Goal: Entertainment & Leisure: Consume media (video, audio)

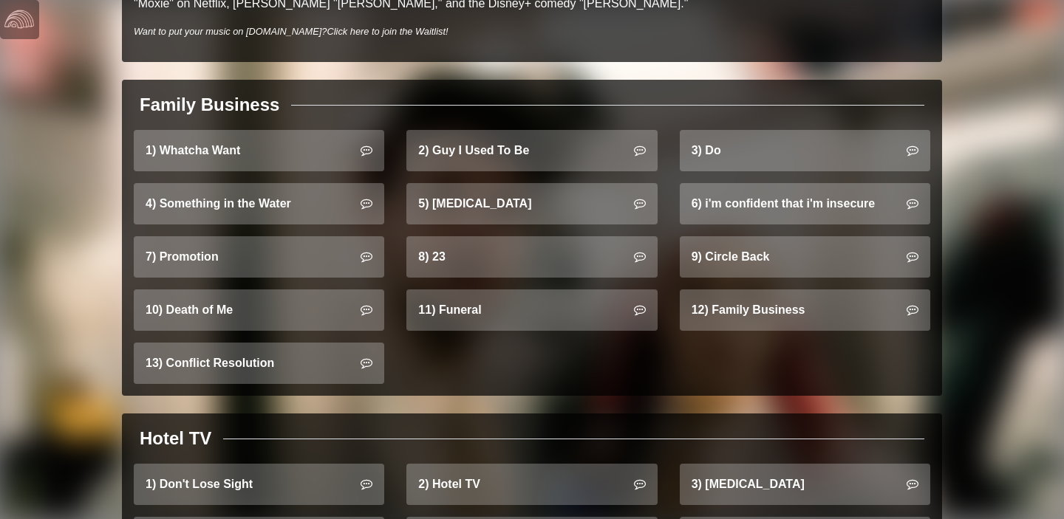
scroll to position [904, 0]
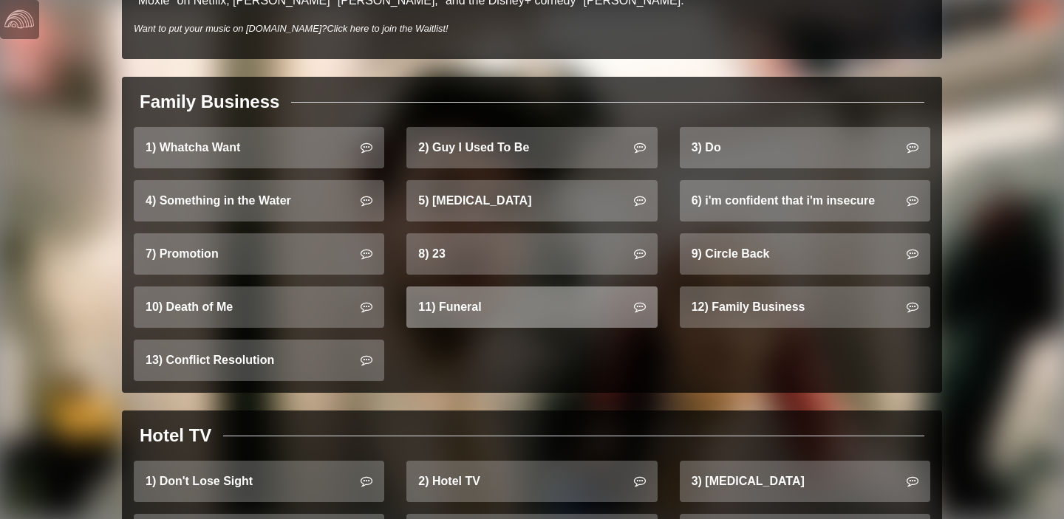
click at [488, 304] on link "11) Funeral" at bounding box center [531, 307] width 250 height 41
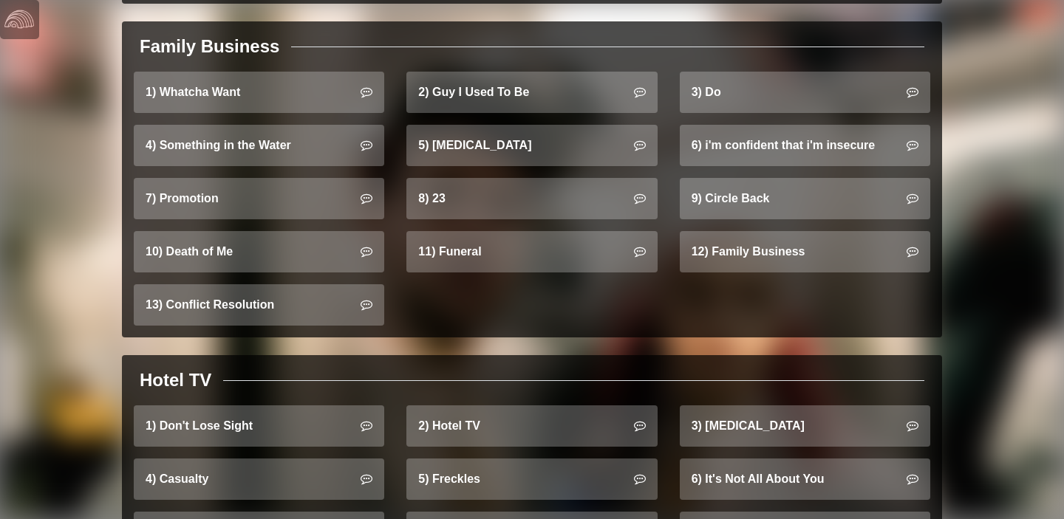
scroll to position [985, 0]
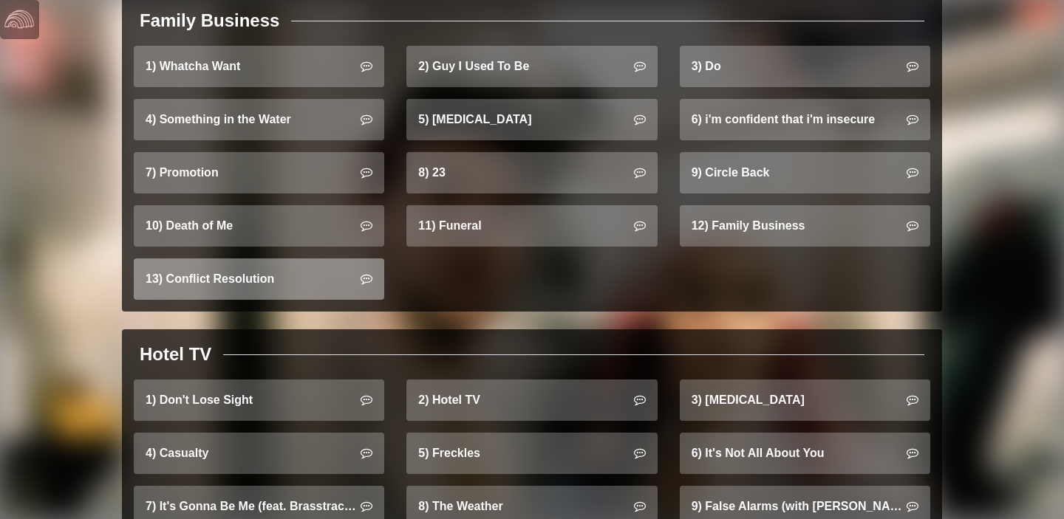
click at [262, 267] on link "13) Conflict Resolution" at bounding box center [259, 279] width 250 height 41
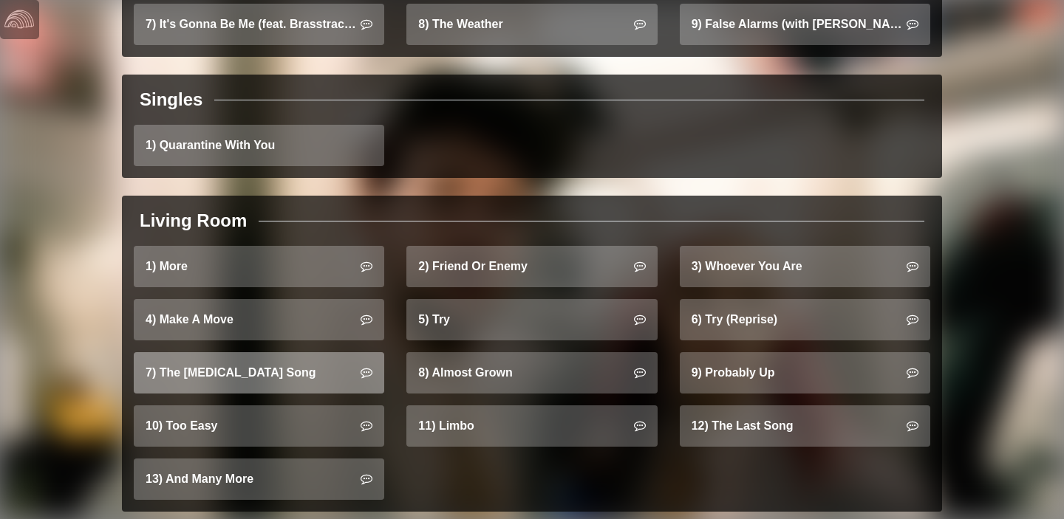
scroll to position [1480, 0]
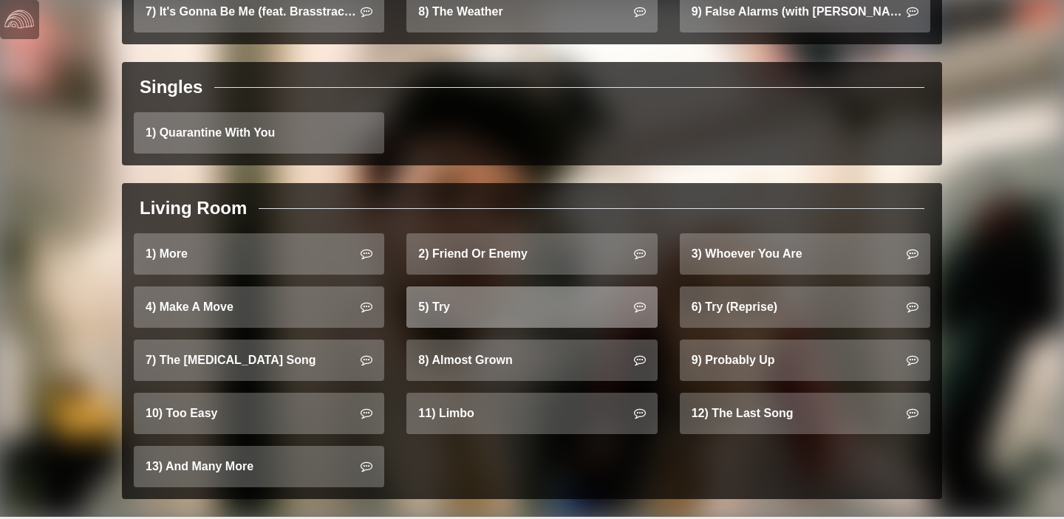
click at [499, 303] on link "5) Try" at bounding box center [531, 307] width 250 height 41
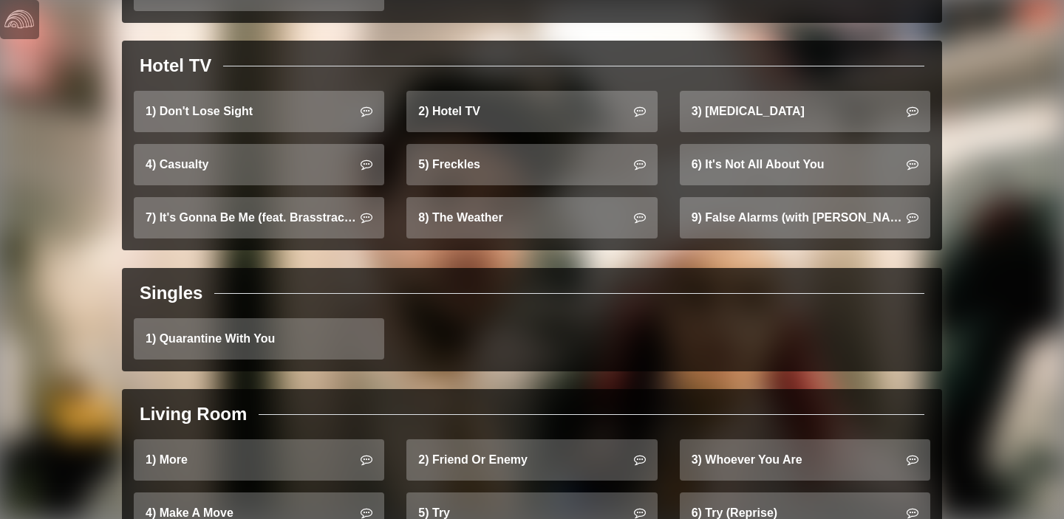
scroll to position [1287, 0]
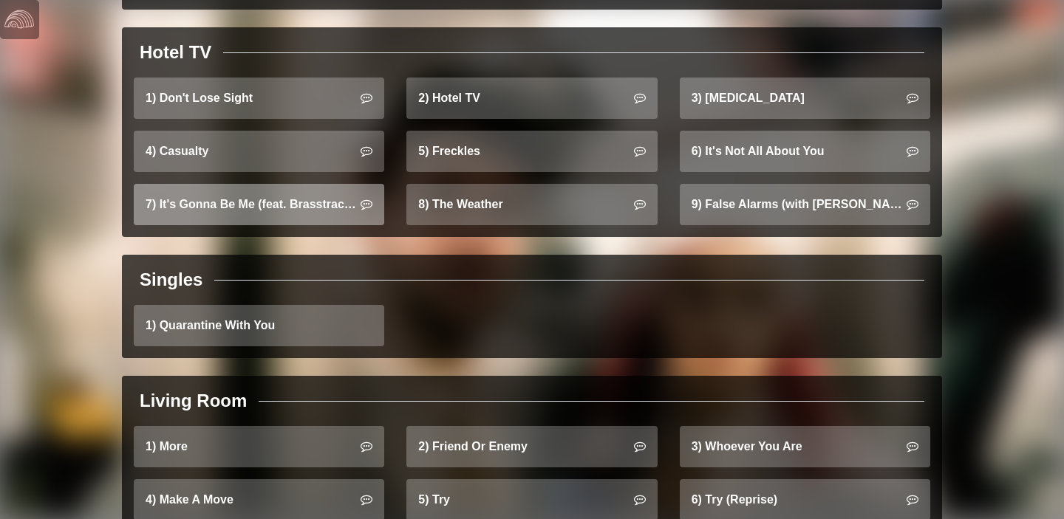
click at [250, 186] on link "7) It's Gonna Be Me (feat. Brasstracks)" at bounding box center [259, 204] width 250 height 41
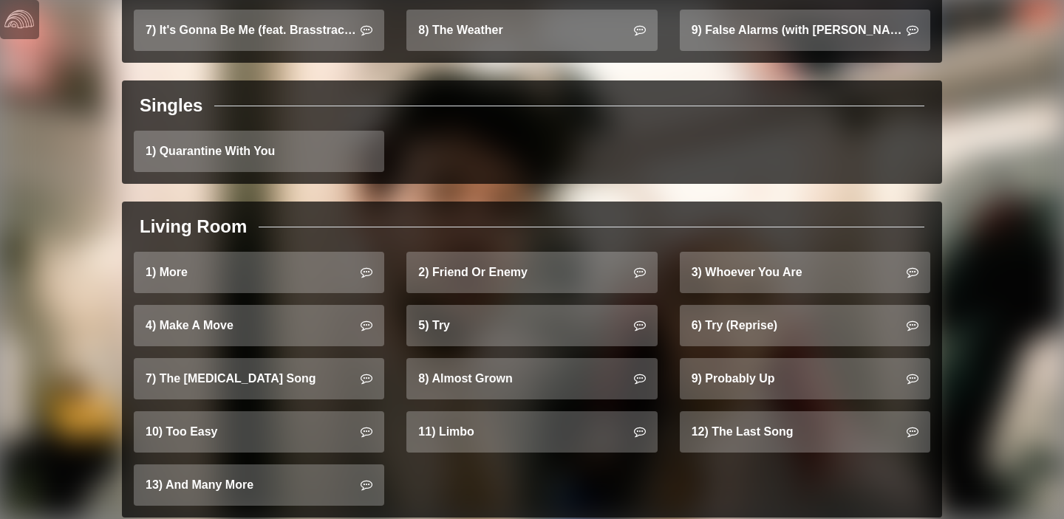
scroll to position [1480, 0]
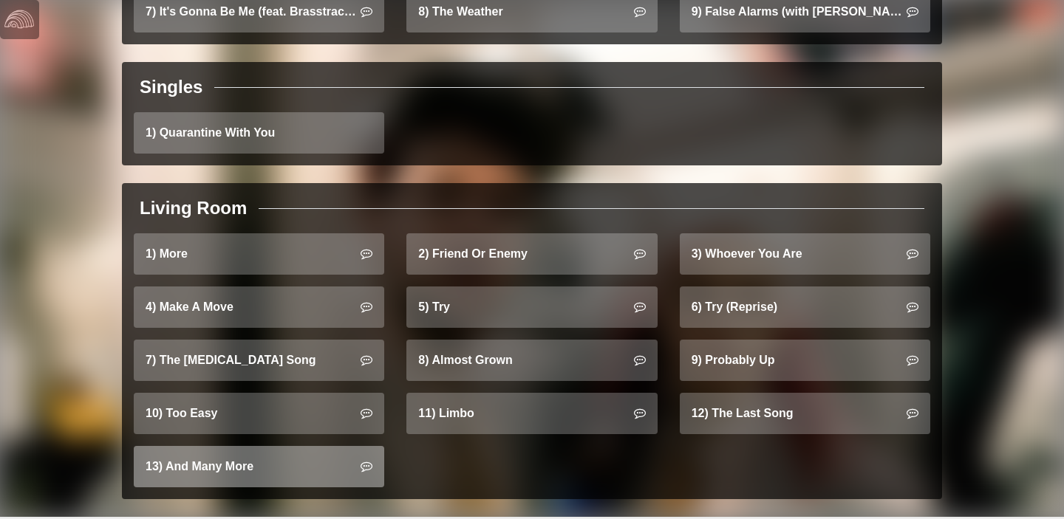
click at [240, 446] on link "13) And Many More" at bounding box center [259, 466] width 250 height 41
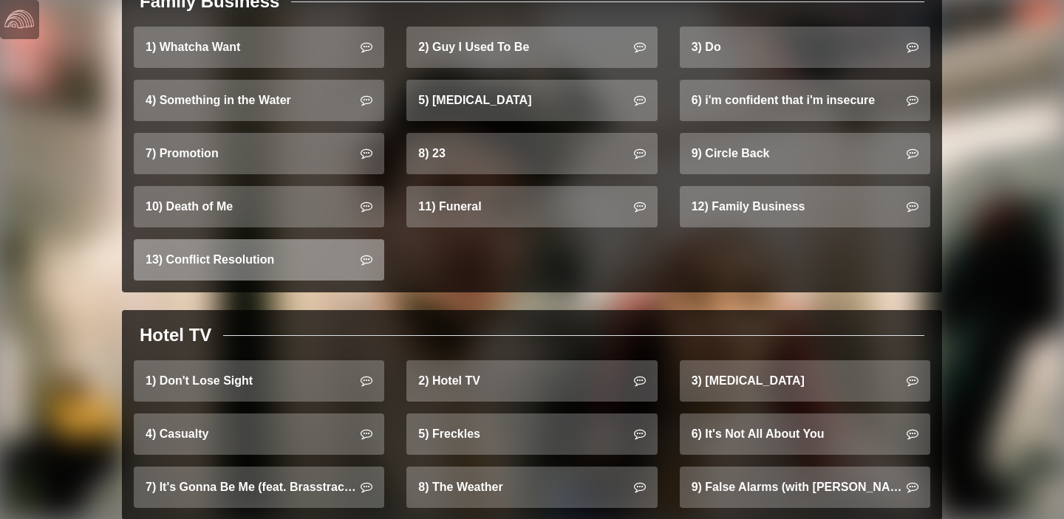
scroll to position [1014, 0]
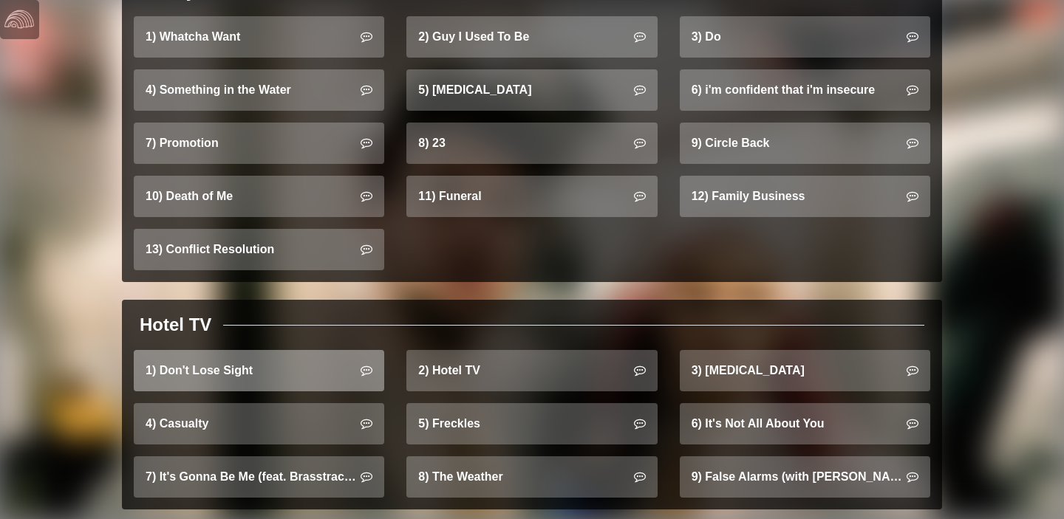
click at [280, 355] on link "1) Don't Lose Sight" at bounding box center [259, 370] width 250 height 41
